Goal: Task Accomplishment & Management: Use online tool/utility

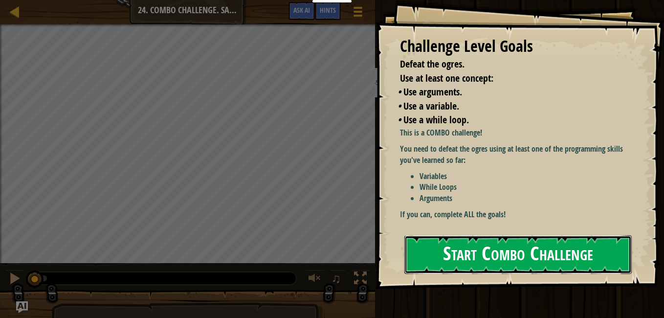
click at [494, 235] on button "Start Combo Challenge" at bounding box center [517, 254] width 227 height 39
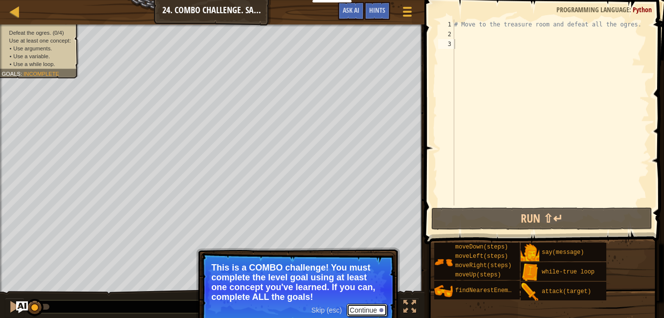
click at [375, 311] on button "Continue" at bounding box center [367, 310] width 41 height 13
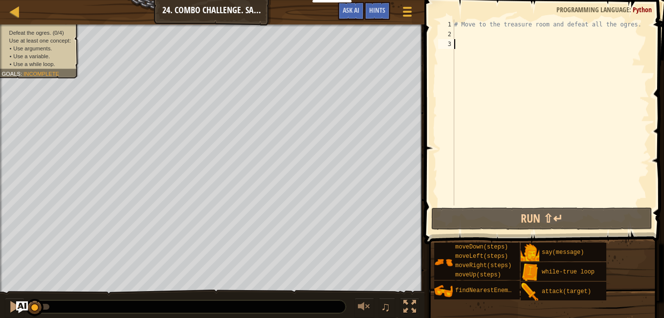
type textarea "H"
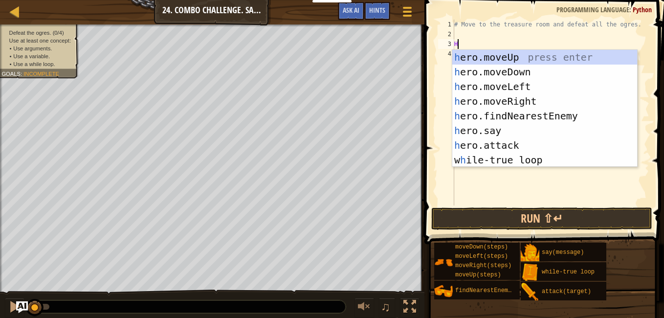
scroll to position [4, 0]
